Goal: Register for event/course

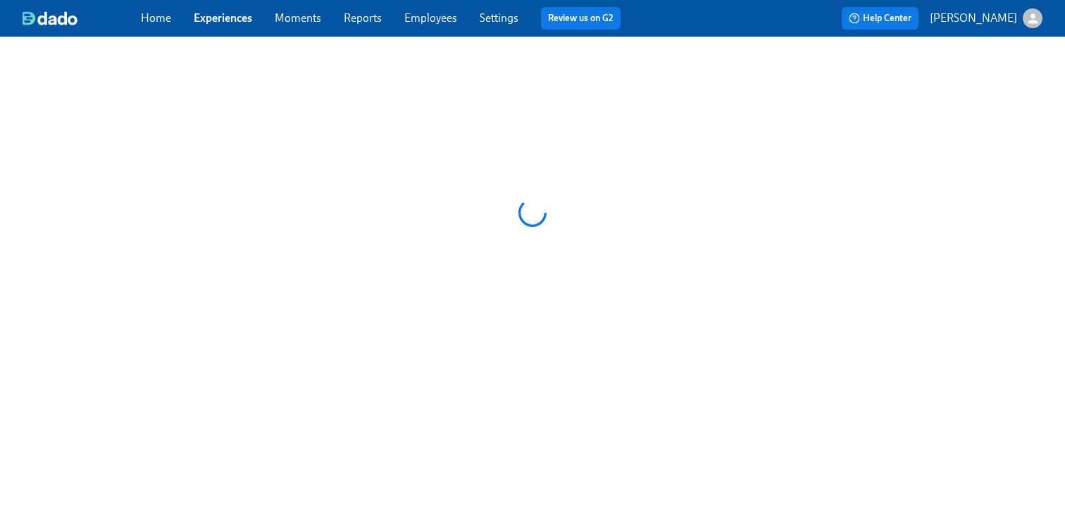
click at [435, 12] on link "Employees" at bounding box center [430, 17] width 53 height 13
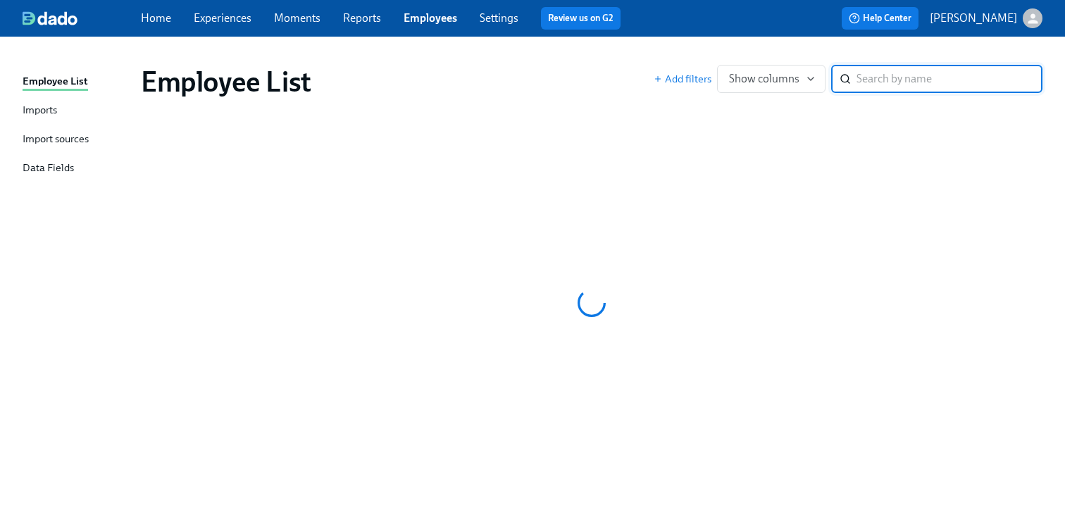
click at [223, 23] on link "Experiences" at bounding box center [223, 17] width 58 height 13
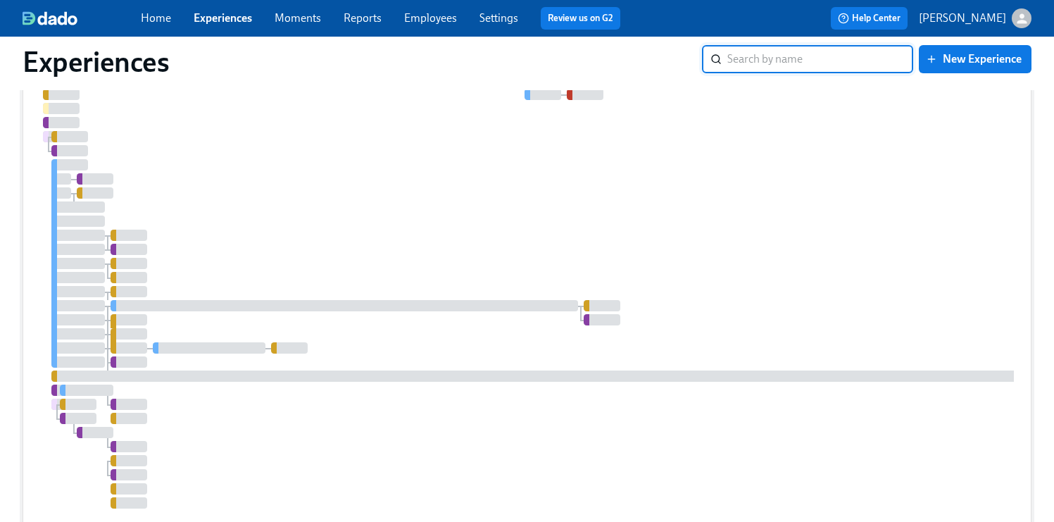
scroll to position [2366, 0]
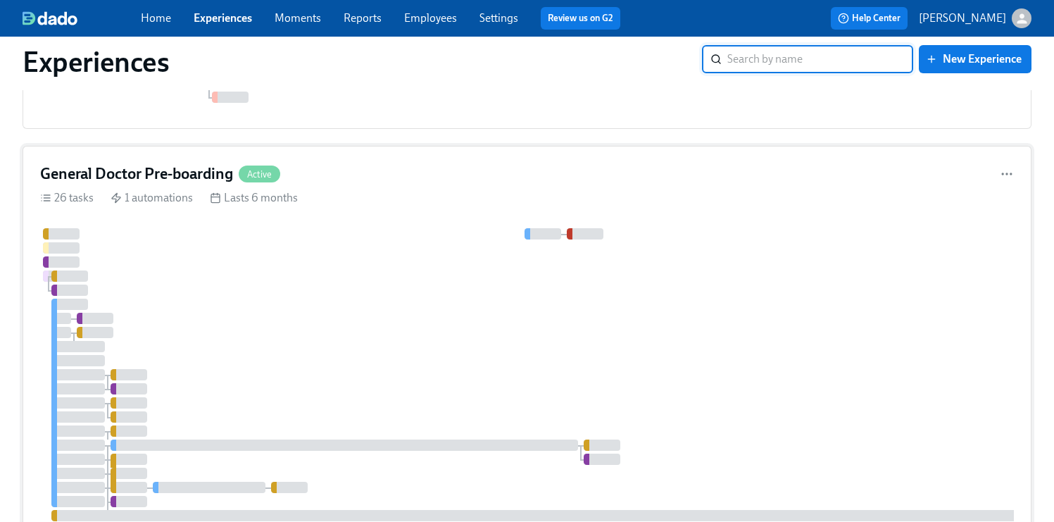
click at [519, 320] on div at bounding box center [838, 438] width 1597 height 420
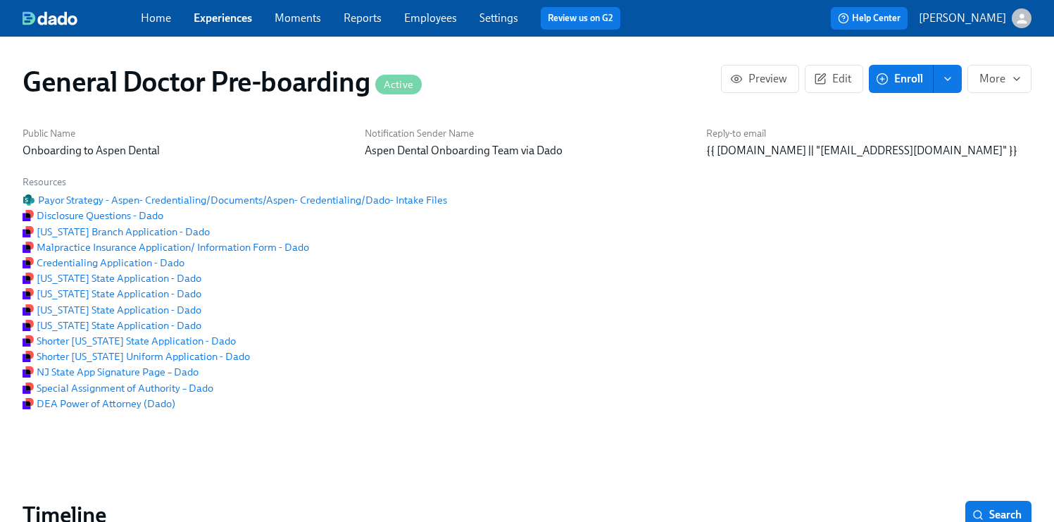
click at [916, 67] on button "Enroll" at bounding box center [901, 79] width 65 height 28
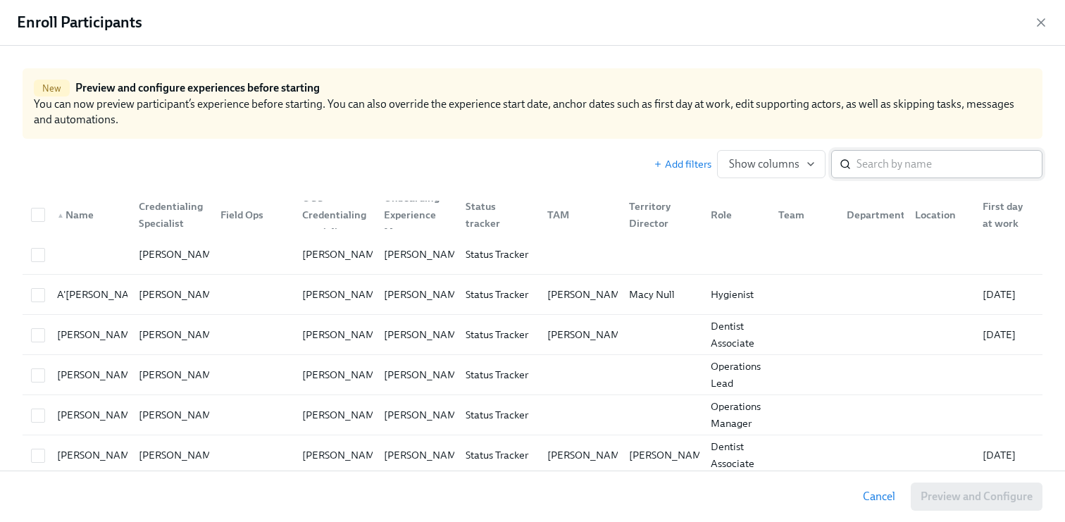
scroll to position [0, 35253]
click at [896, 164] on input "search" at bounding box center [949, 164] width 186 height 28
paste input "[PERSON_NAME]"
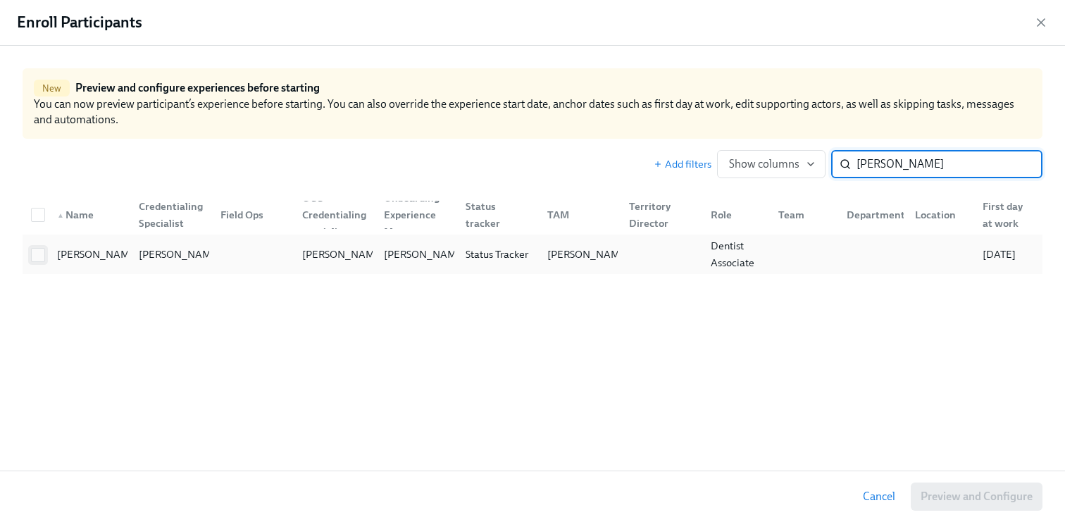
type input "[PERSON_NAME]"
click at [32, 255] on input "checkbox" at bounding box center [38, 255] width 13 height 13
checkbox input "true"
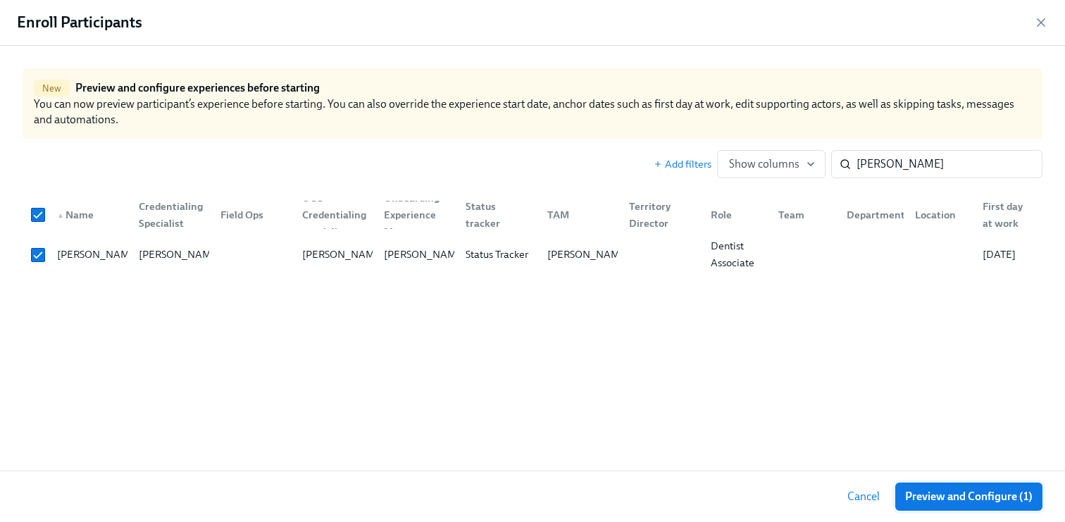
click at [973, 499] on span "Preview and Configure (1)" at bounding box center [968, 496] width 127 height 14
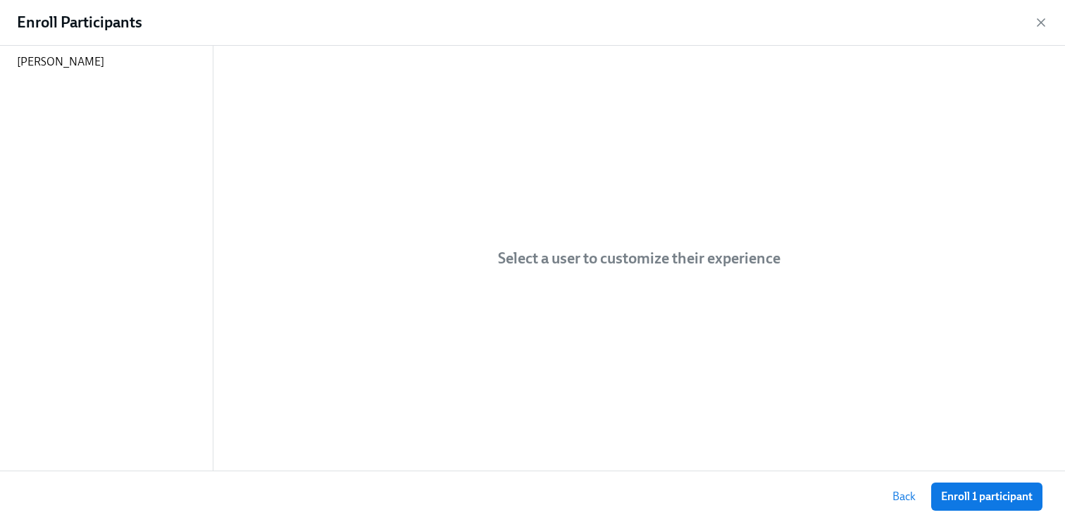
click at [973, 499] on span "Enroll 1 participant" at bounding box center [987, 496] width 92 height 14
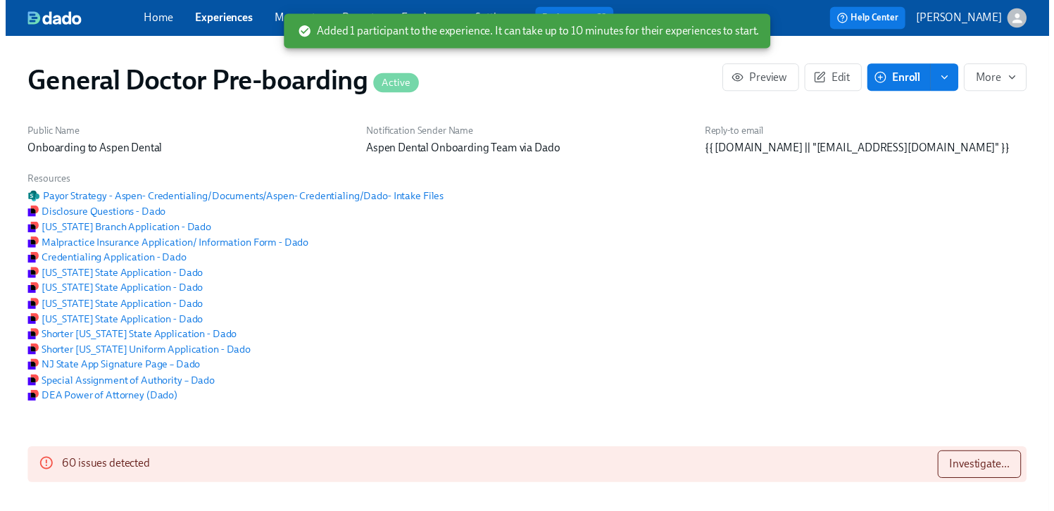
scroll to position [0, 35467]
